Goal: Task Accomplishment & Management: Manage account settings

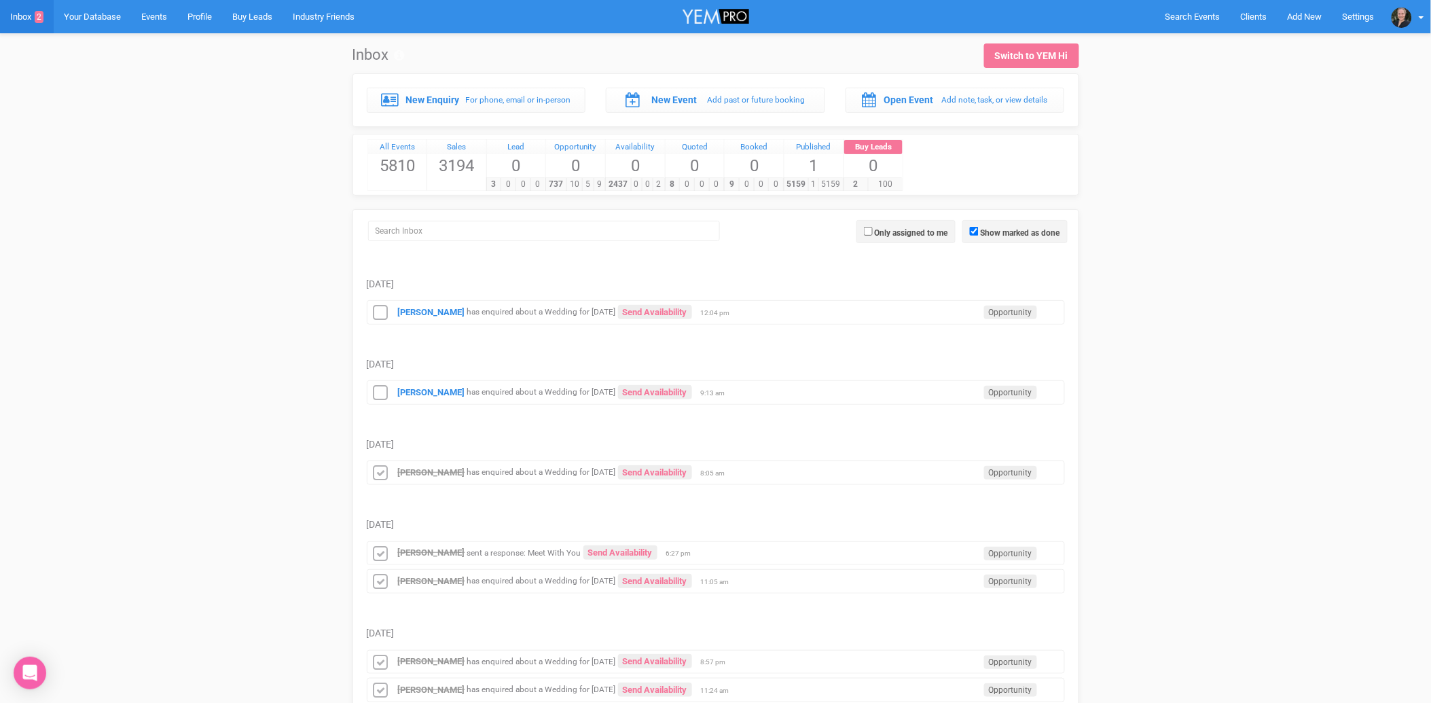
click at [520, 394] on small "has enquired about a Wedding for [DATE]" at bounding box center [541, 393] width 149 height 10
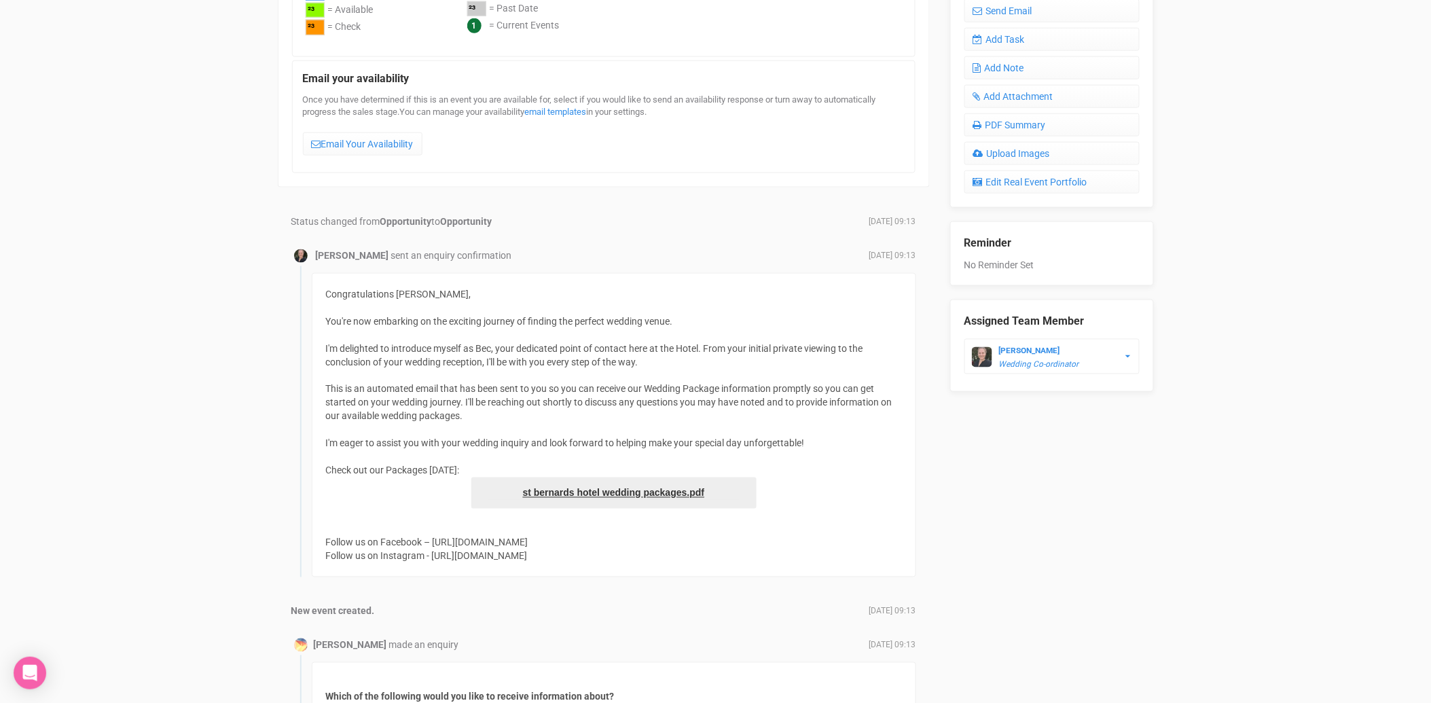
scroll to position [342, 0]
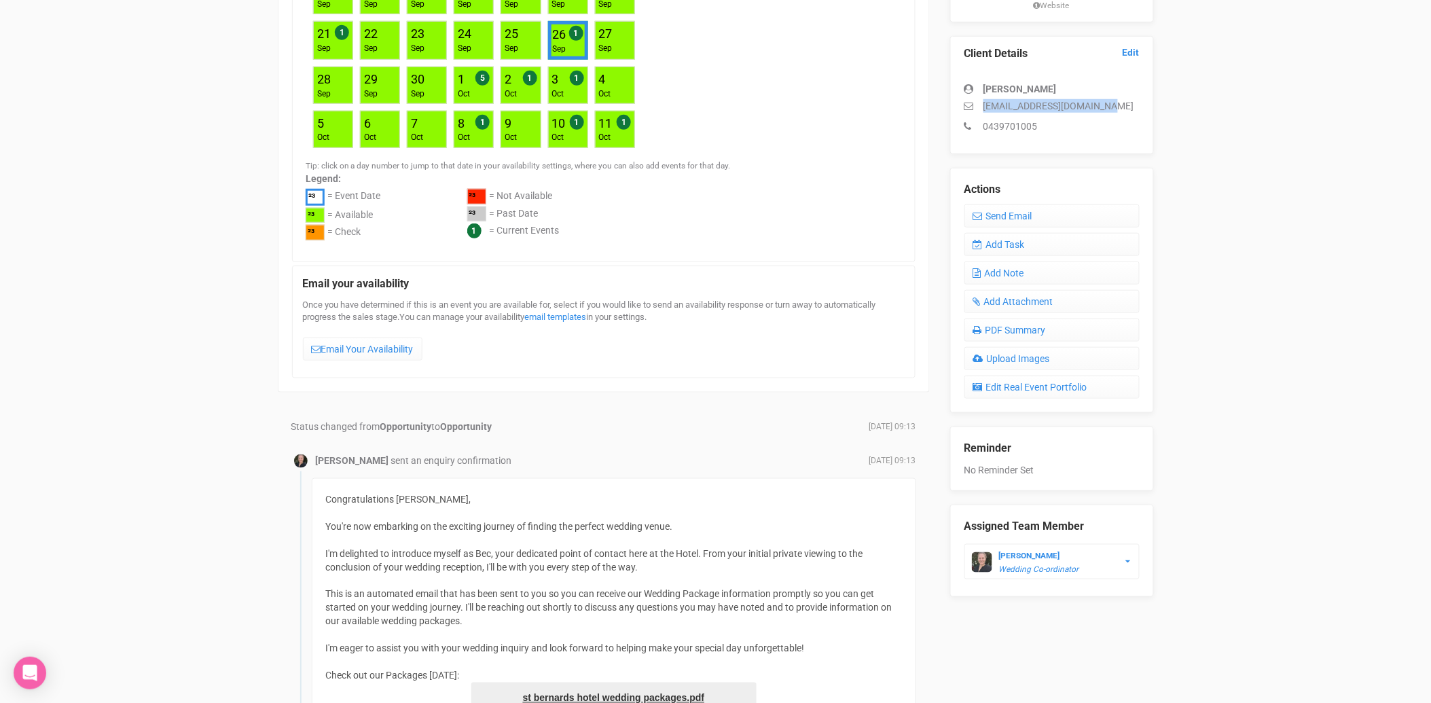
drag, startPoint x: 1103, startPoint y: 103, endPoint x: 978, endPoint y: 105, distance: 125.0
click at [978, 105] on p "[EMAIL_ADDRESS][DOMAIN_NAME]" at bounding box center [1051, 106] width 175 height 14
copy p "[EMAIL_ADDRESS][DOMAIN_NAME]"
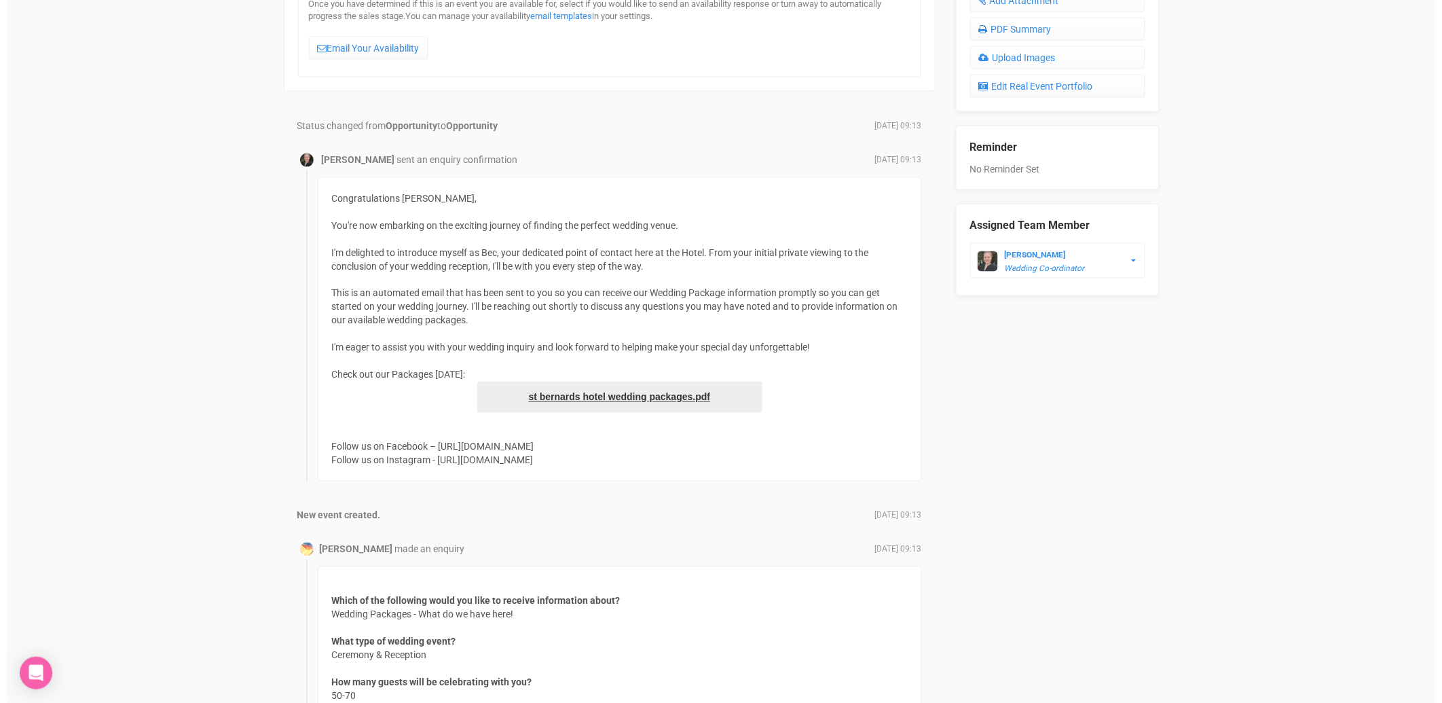
scroll to position [418, 0]
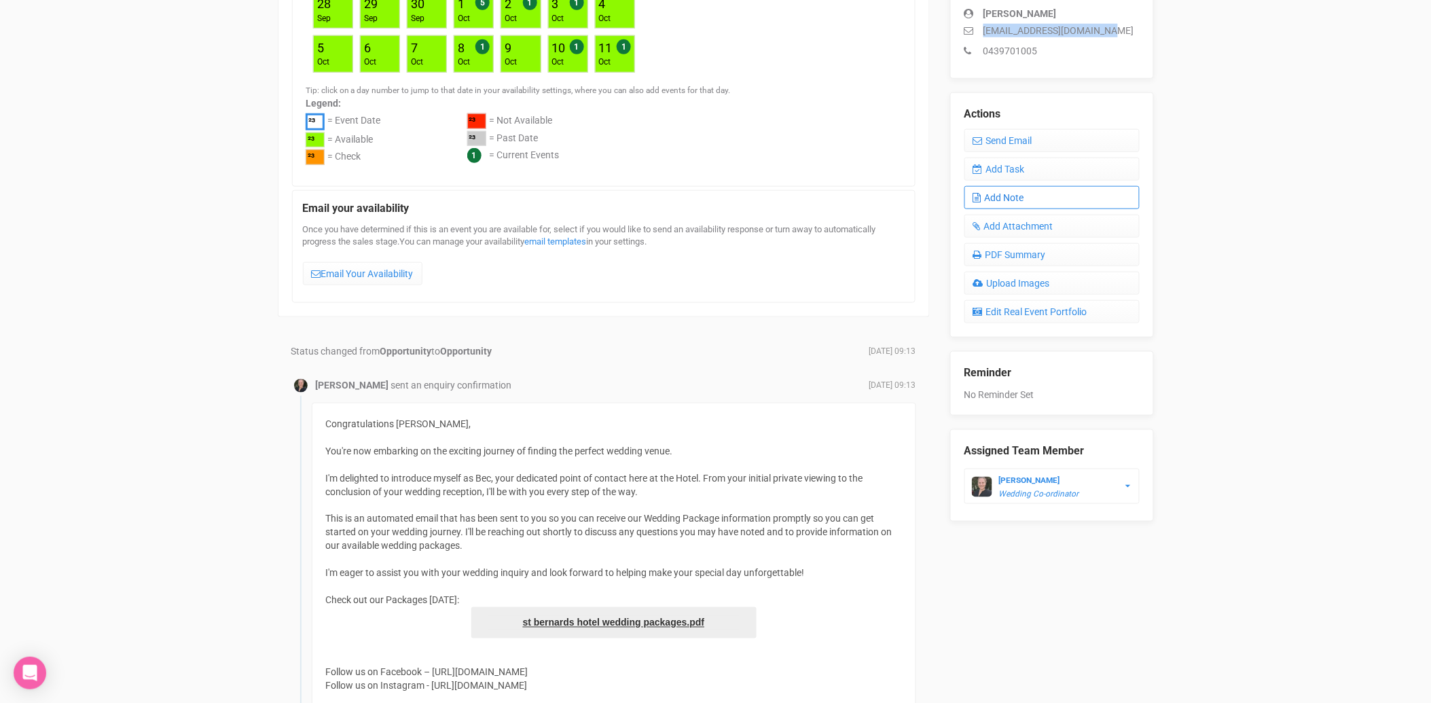
click at [1006, 202] on link "Add Note" at bounding box center [1051, 197] width 175 height 23
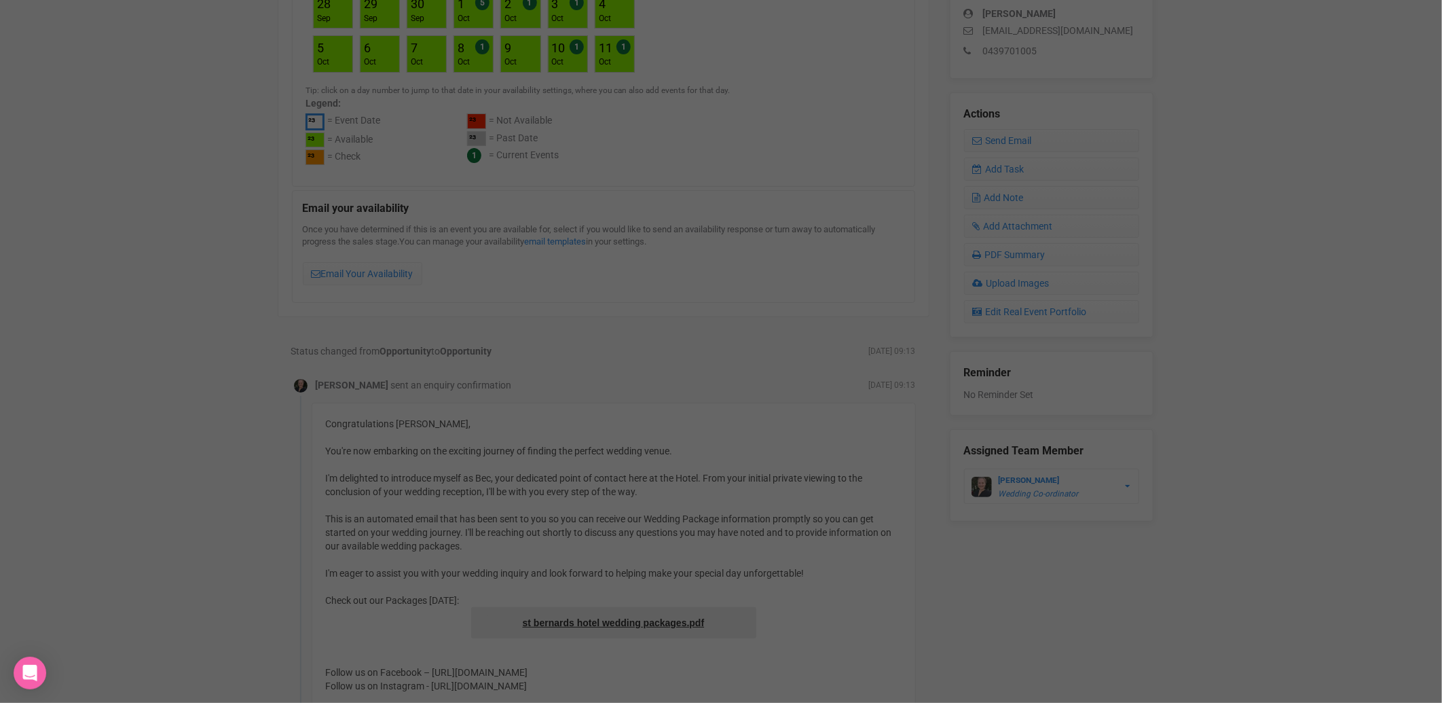
click at [618, 194] on div at bounding box center [720, 163] width 407 height 272
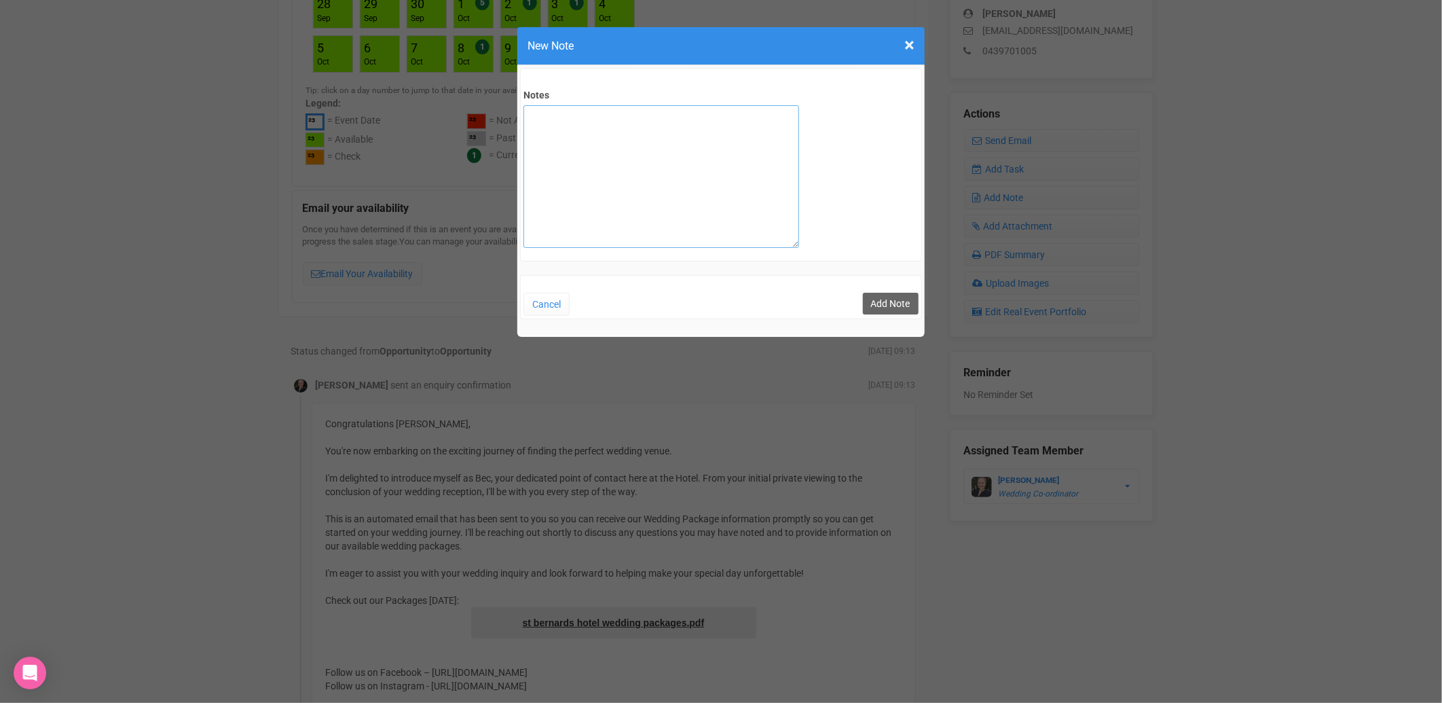
click at [598, 187] on textarea "Notes" at bounding box center [662, 176] width 276 height 143
type textarea "private email sent"
click at [883, 300] on button "Add Note" at bounding box center [891, 304] width 56 height 22
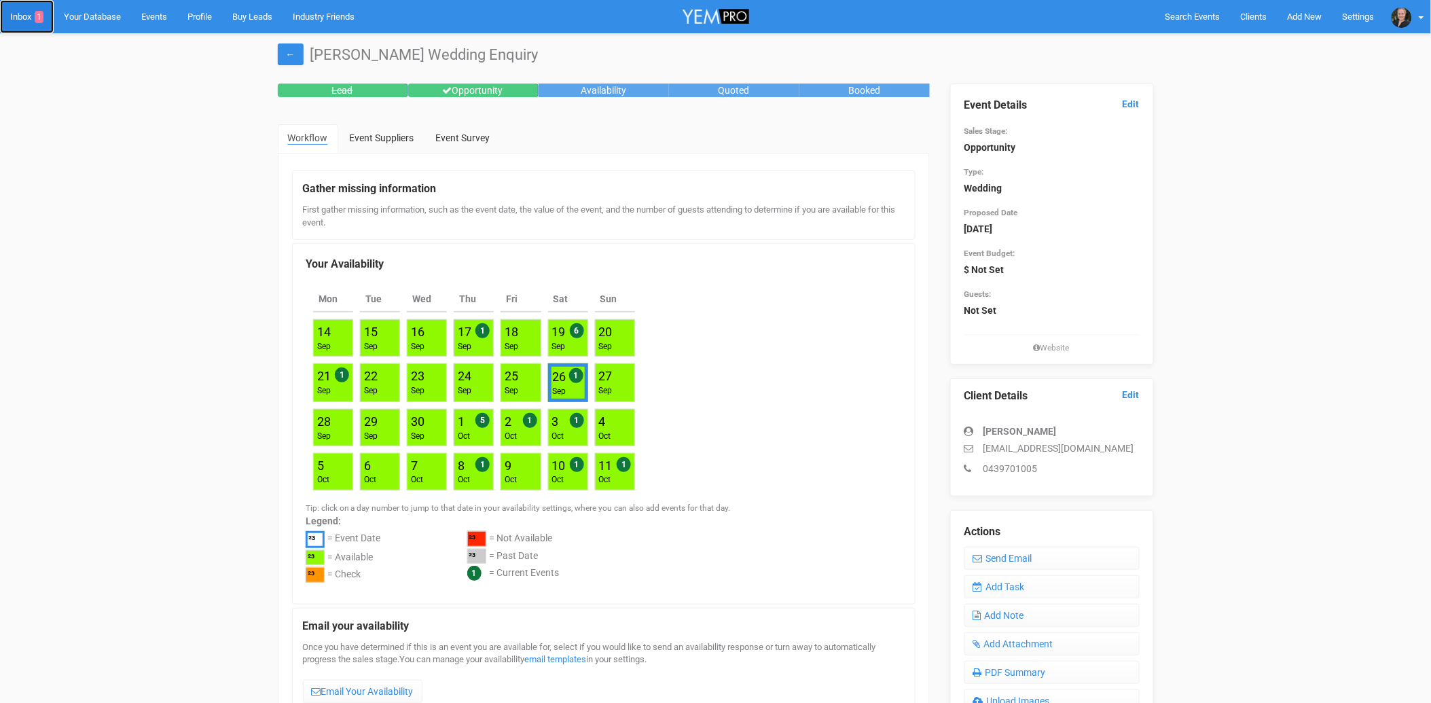
click at [35, 15] on link "Inbox 1" at bounding box center [27, 16] width 54 height 33
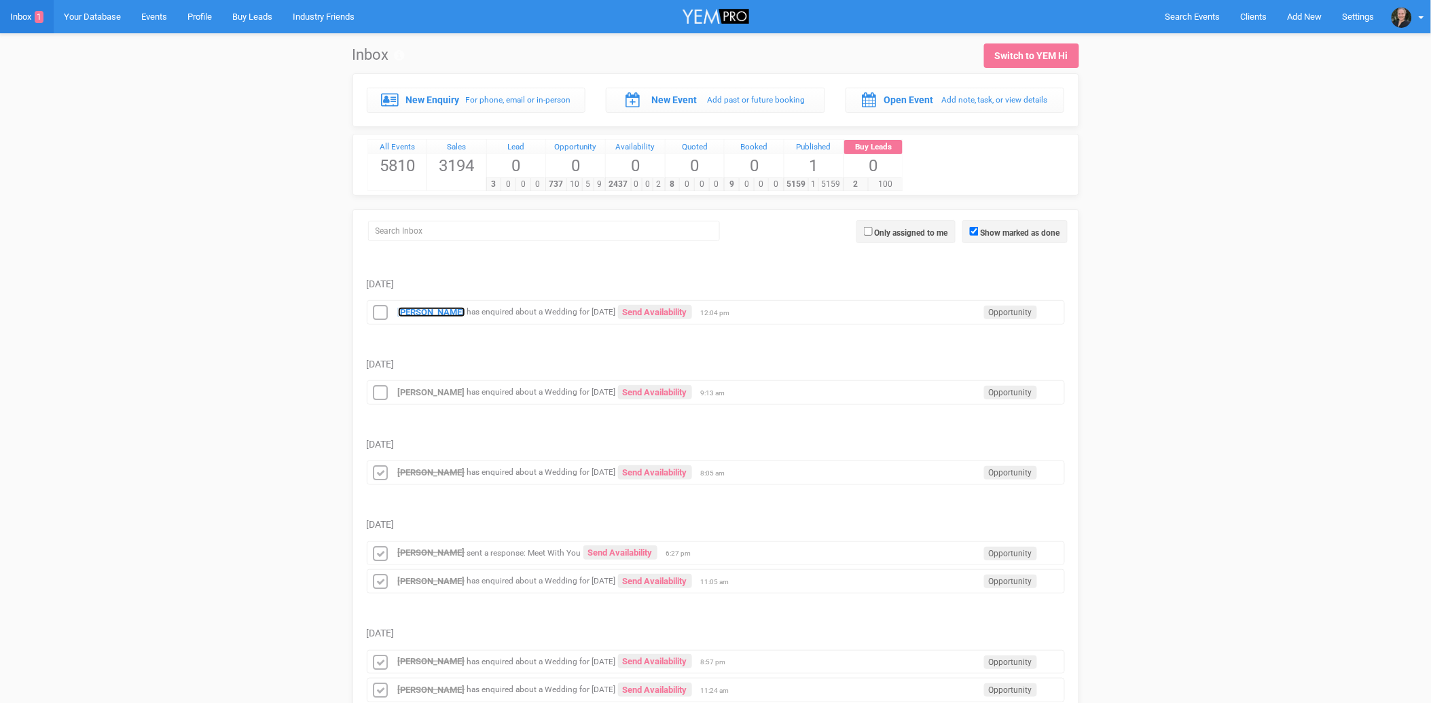
click at [408, 314] on strong "[PERSON_NAME]" at bounding box center [431, 312] width 67 height 10
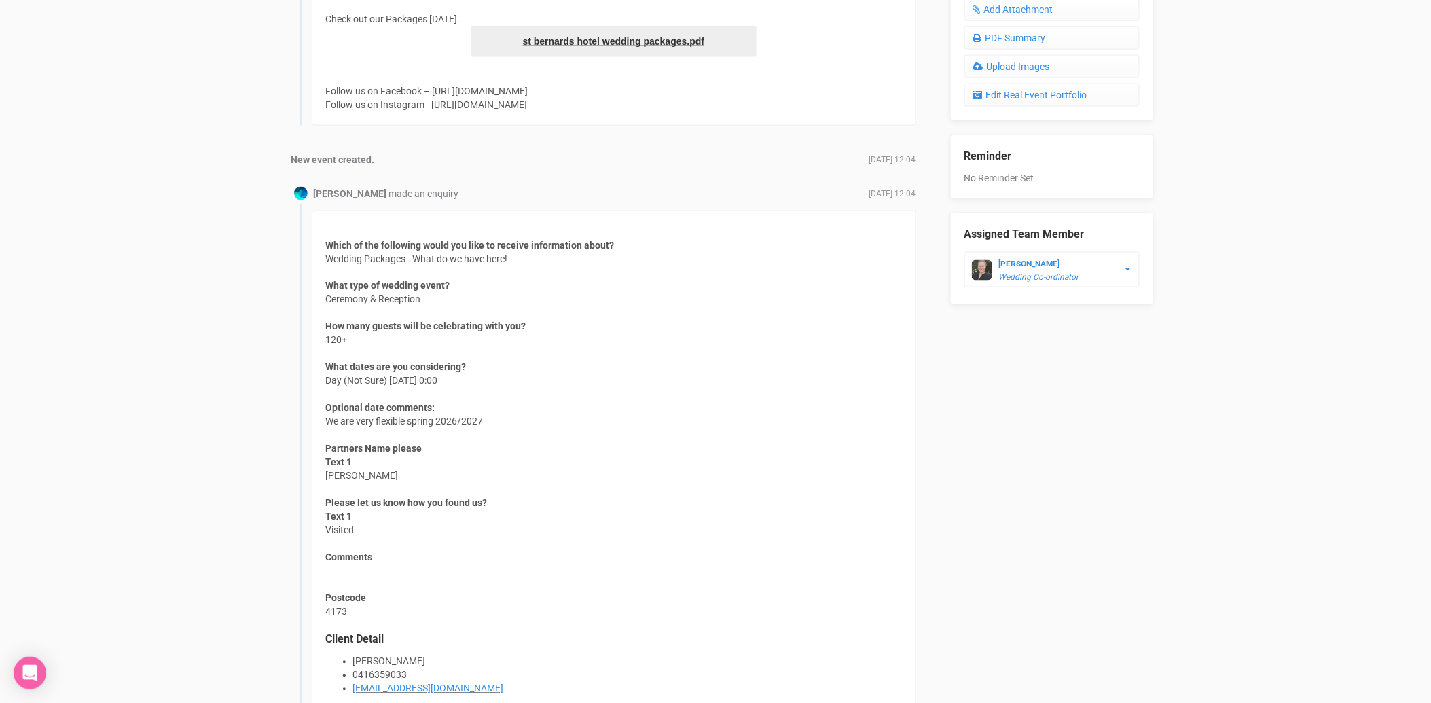
scroll to position [734, 0]
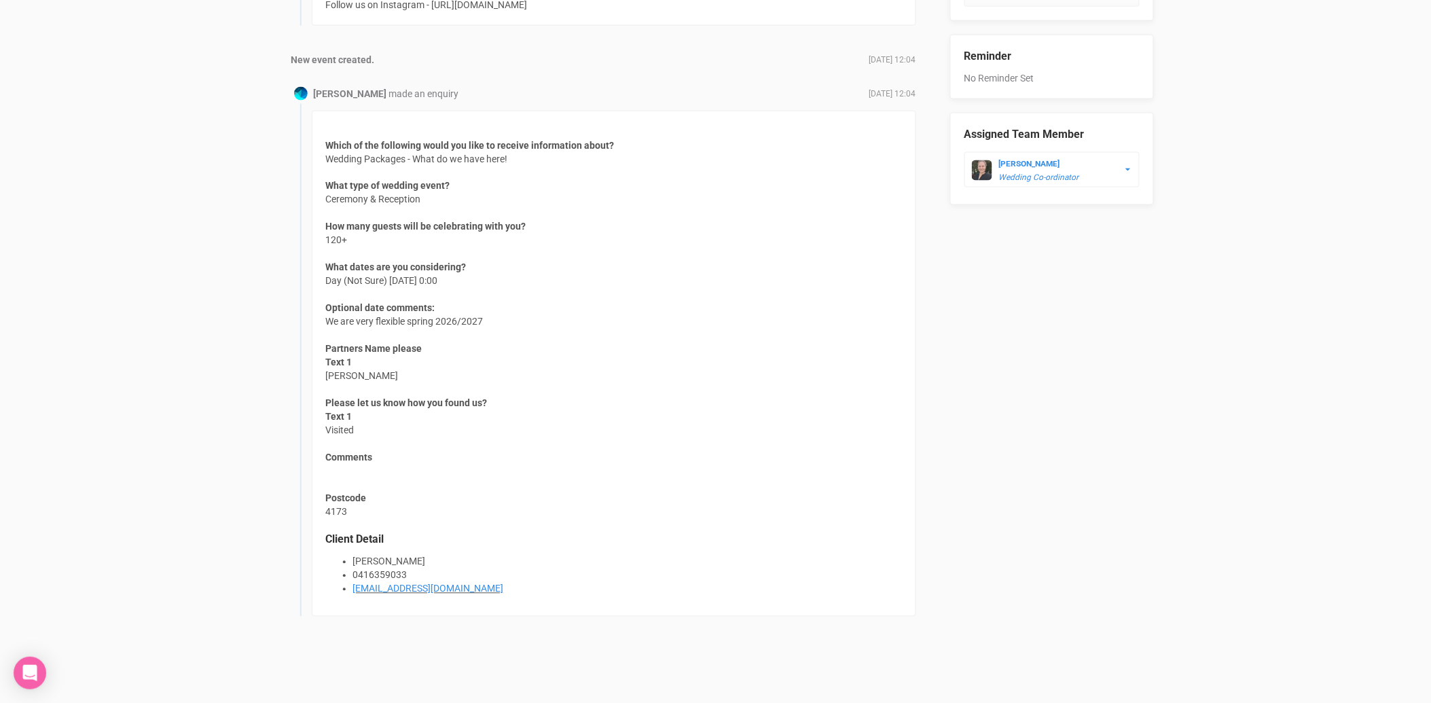
drag, startPoint x: 511, startPoint y: 592, endPoint x: 353, endPoint y: 589, distance: 158.3
click at [353, 589] on li "[EMAIL_ADDRESS][DOMAIN_NAME]" at bounding box center [627, 589] width 549 height 14
copy link "[EMAIL_ADDRESS][DOMAIN_NAME]"
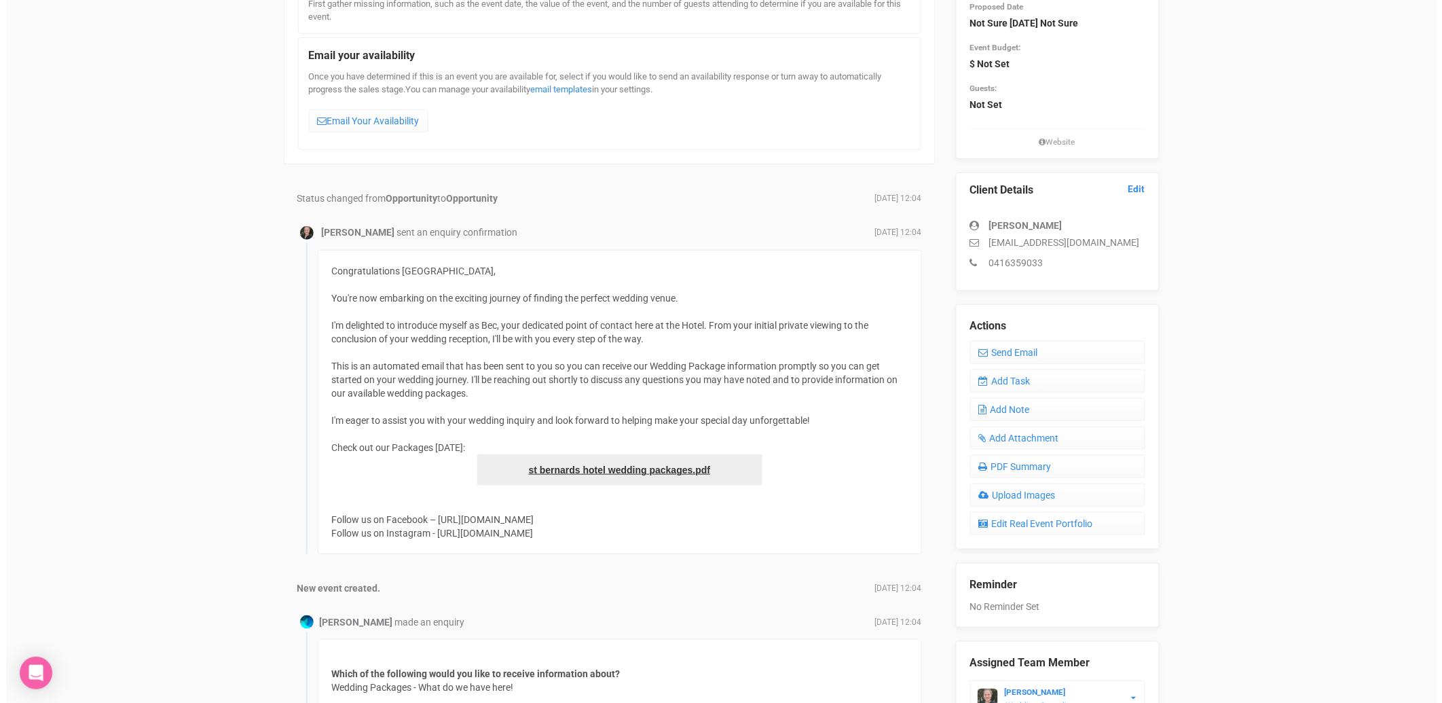
scroll to position [0, 0]
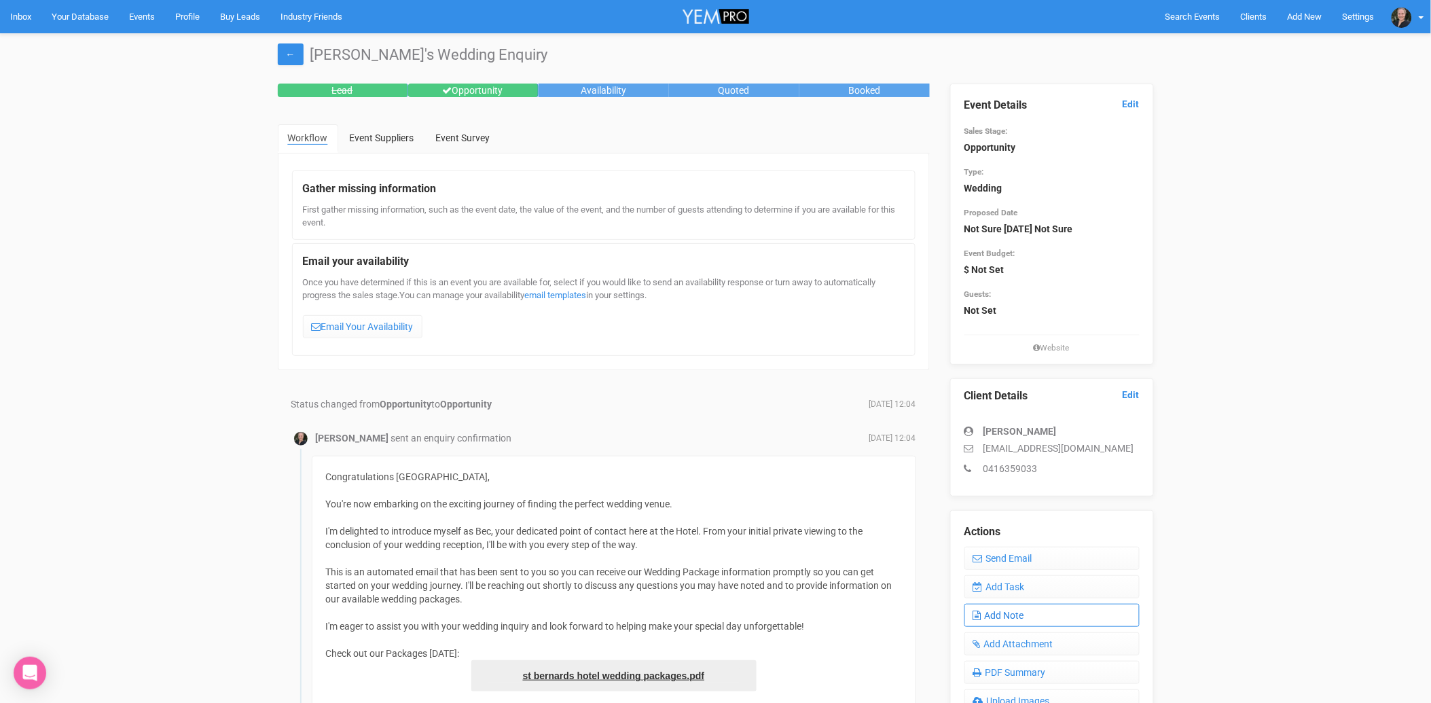
click at [1044, 608] on link "Add Note" at bounding box center [1051, 615] width 175 height 23
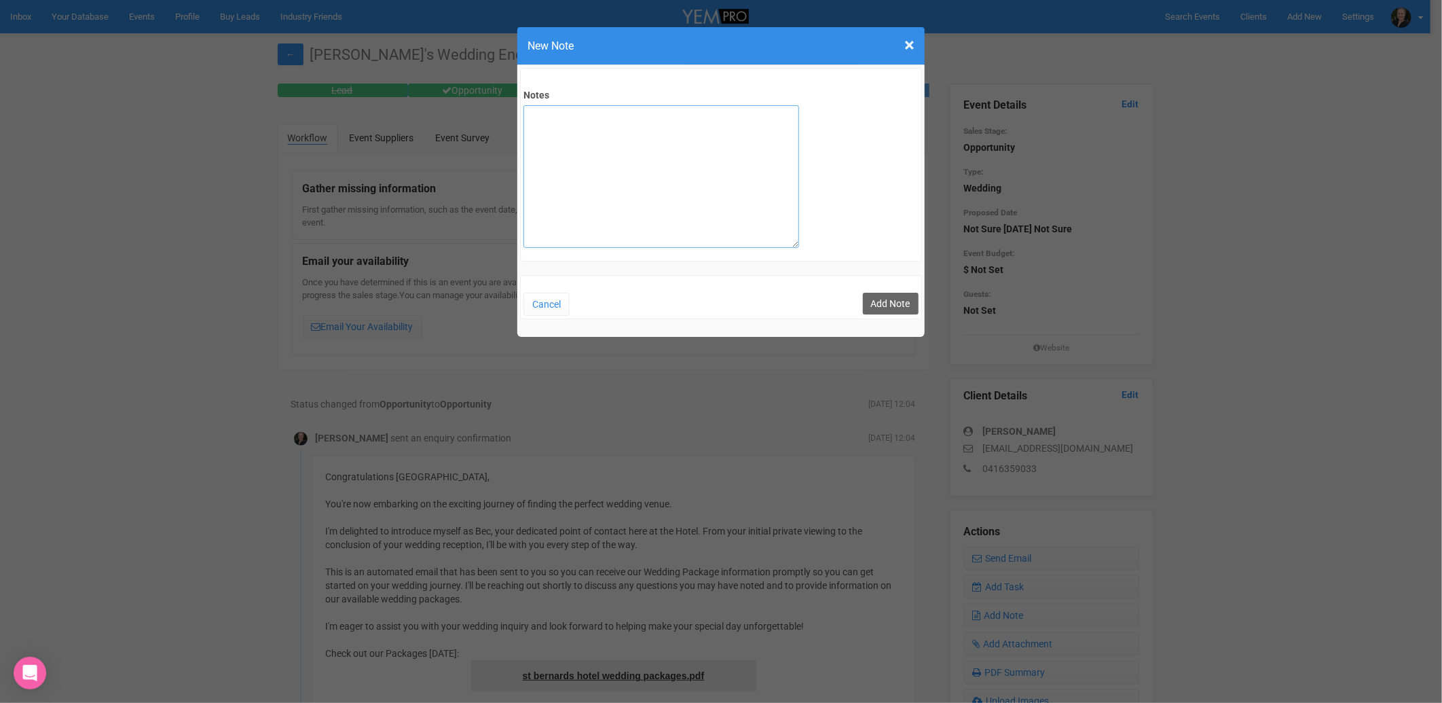
click at [606, 170] on textarea "Notes" at bounding box center [662, 176] width 276 height 143
type textarea "private email sent"
click at [883, 304] on button "Add Note" at bounding box center [891, 304] width 56 height 22
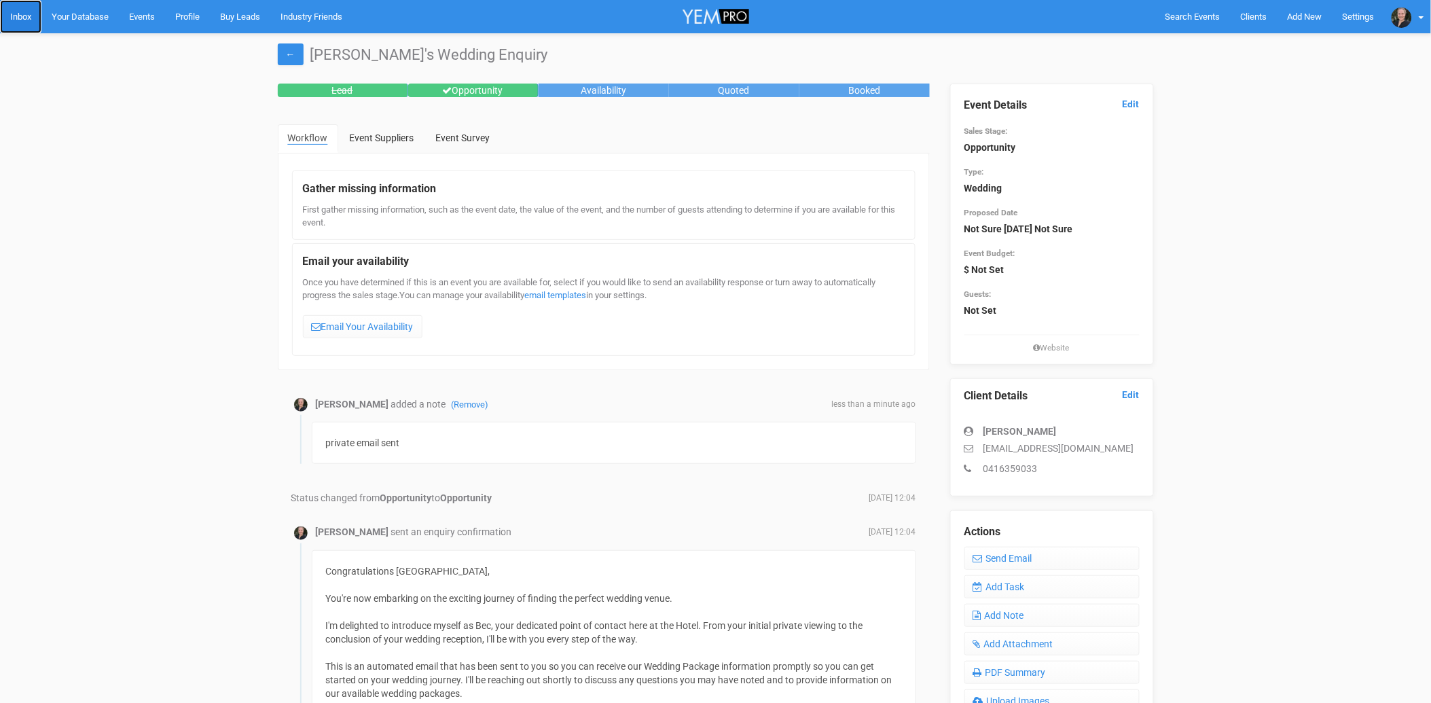
click at [18, 14] on link "Inbox" at bounding box center [20, 16] width 41 height 33
